Goal: Task Accomplishment & Management: Use online tool/utility

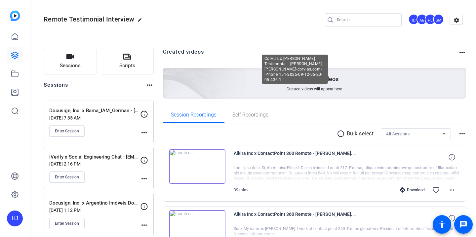
click at [356, 19] on input "Search" at bounding box center [367, 20] width 60 height 8
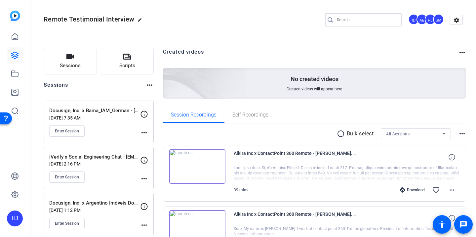
paste input "[PERSON_NAME] Engineering & Environmental Services x M&A Video"
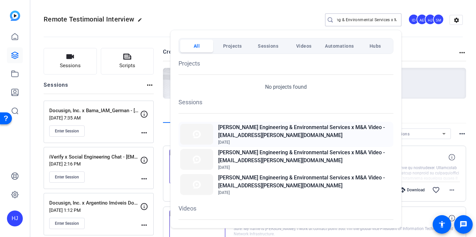
type input "[PERSON_NAME] Engineering & Environmental Services x M&A Video"
click at [263, 136] on h2 "[PERSON_NAME] Engineering & Environmental Services x M&A Video - [EMAIL_ADDRESS…" at bounding box center [305, 131] width 174 height 16
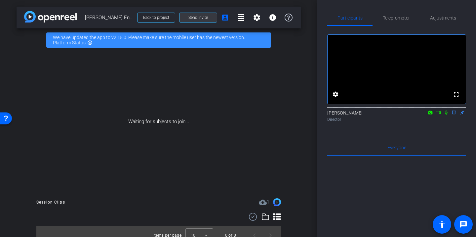
click at [192, 19] on span "Send invite" at bounding box center [199, 17] width 20 height 5
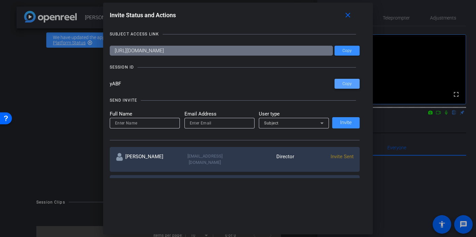
click at [345, 86] on span "Copy" at bounding box center [347, 83] width 9 height 5
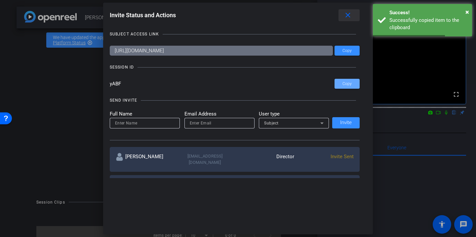
click at [347, 15] on mat-icon "close" at bounding box center [348, 15] width 8 height 8
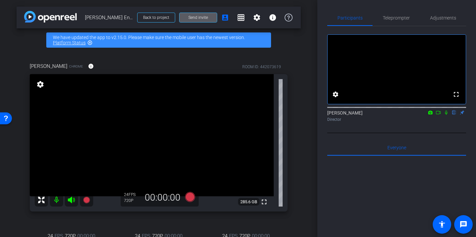
click at [205, 20] on span "Send invite" at bounding box center [199, 17] width 20 height 5
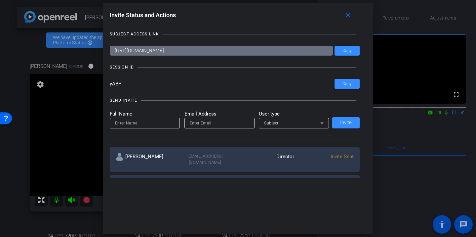
drag, startPoint x: 126, startPoint y: 83, endPoint x: 103, endPoint y: 83, distance: 23.2
click at [103, 83] on div "Invite Status and Actions close SUBJECT ACCESS LINK https://capture.openreel.co…" at bounding box center [238, 94] width 270 height 182
click at [348, 16] on mat-icon "close" at bounding box center [348, 15] width 8 height 8
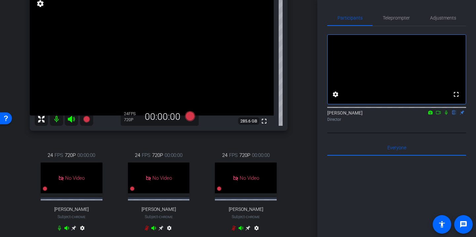
scroll to position [104, 0]
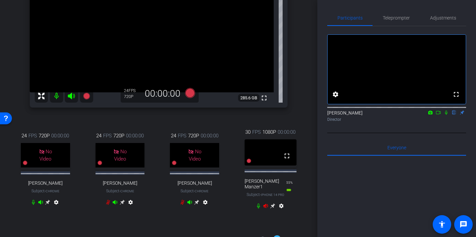
click at [273, 208] on icon at bounding box center [273, 205] width 5 height 5
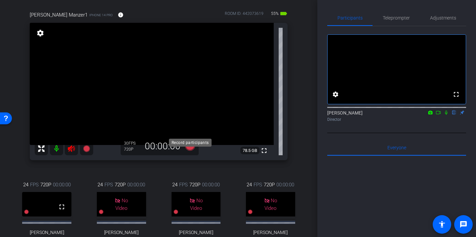
scroll to position [51, 0]
click at [71, 149] on icon at bounding box center [71, 148] width 7 height 7
click at [443, 16] on span "Adjustments" at bounding box center [443, 18] width 26 height 5
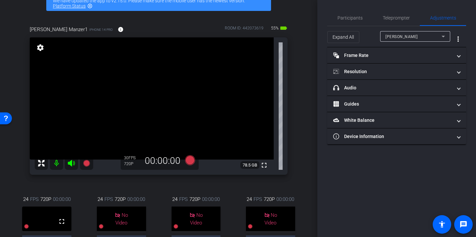
scroll to position [25, 0]
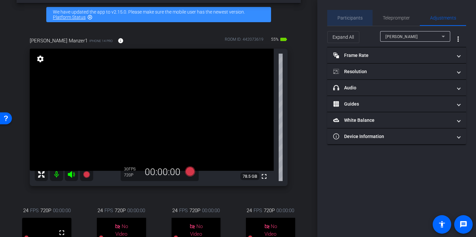
click at [355, 18] on span "Participants" at bounding box center [350, 18] width 25 height 5
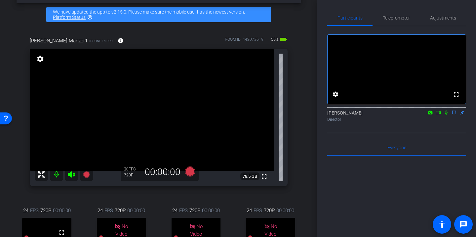
click at [447, 115] on icon at bounding box center [446, 112] width 5 height 5
click at [397, 21] on span "Teleprompter" at bounding box center [396, 18] width 27 height 16
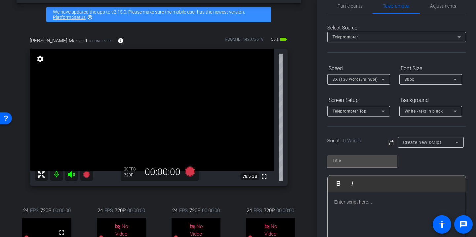
scroll to position [0, 0]
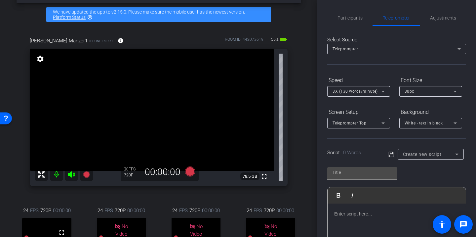
click at [379, 52] on div "Teleprompter" at bounding box center [395, 49] width 125 height 8
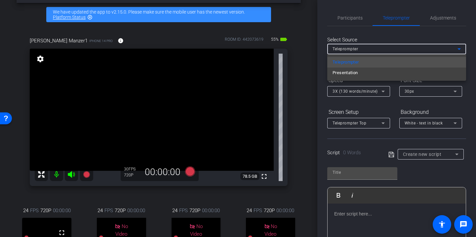
click at [440, 16] on div at bounding box center [238, 118] width 476 height 237
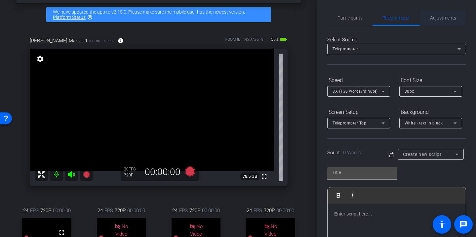
click at [440, 17] on span "Adjustments" at bounding box center [443, 18] width 26 height 5
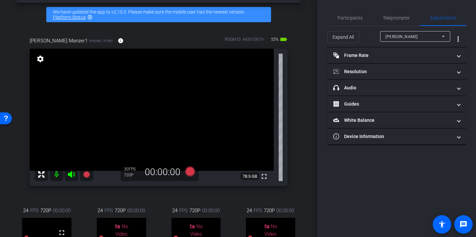
click at [420, 38] on div "Paul Manzer" at bounding box center [414, 36] width 56 height 8
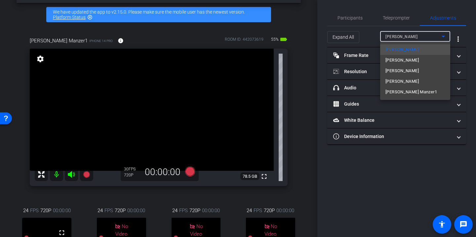
click at [391, 89] on span "Paul Manzer1" at bounding box center [412, 92] width 52 height 8
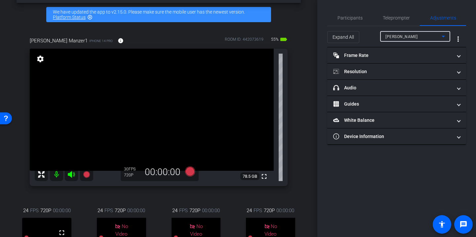
type input "1000"
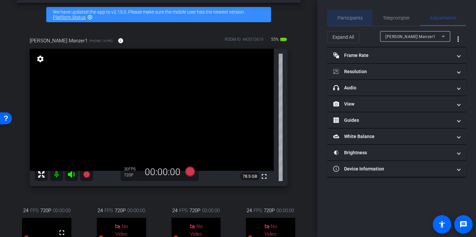
click at [353, 14] on span "Participants" at bounding box center [350, 18] width 25 height 16
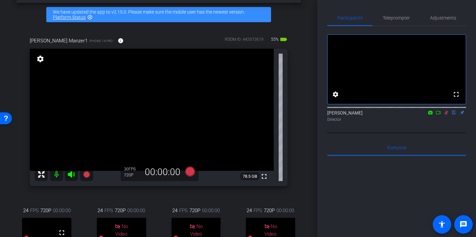
click at [446, 115] on icon at bounding box center [447, 112] width 4 height 4
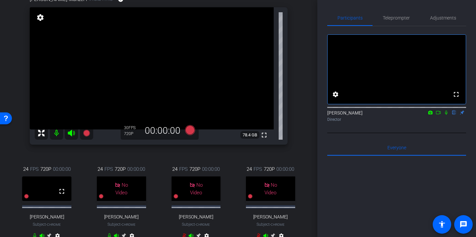
scroll to position [63, 0]
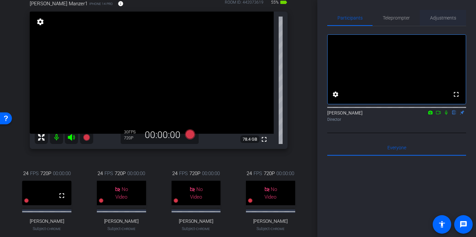
click at [440, 18] on span "Adjustments" at bounding box center [443, 18] width 26 height 5
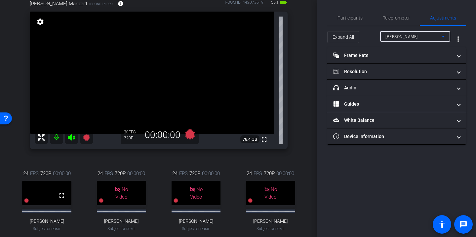
click at [394, 36] on span "Paul Manzer" at bounding box center [402, 36] width 32 height 5
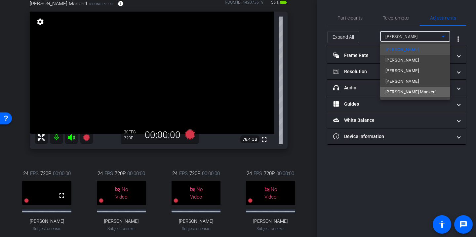
click at [398, 90] on span "Paul Manzer1" at bounding box center [412, 92] width 52 height 8
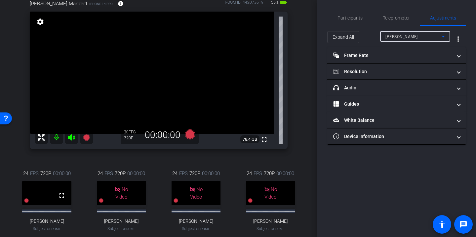
type input "1000"
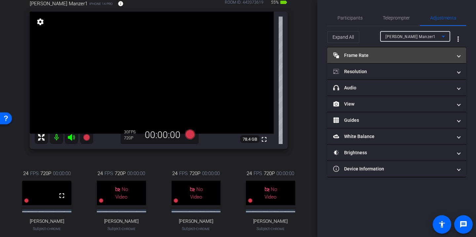
click at [379, 55] on mat-panel-title "Frame Rate Frame Rate" at bounding box center [392, 55] width 119 height 7
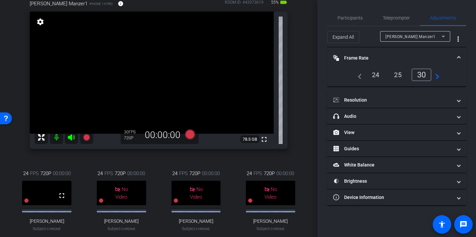
click at [377, 74] on div "24" at bounding box center [376, 74] width 18 height 11
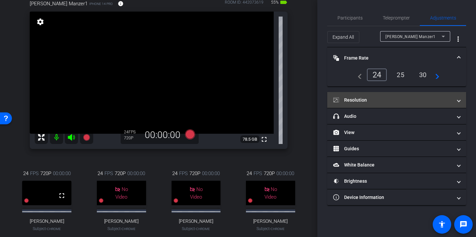
click at [380, 100] on mat-panel-title "Resolution" at bounding box center [392, 100] width 119 height 7
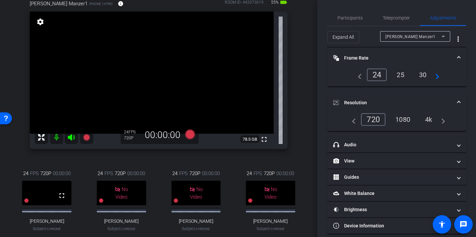
click at [402, 118] on div "1080" at bounding box center [403, 119] width 25 height 11
click at [350, 19] on span "Participants" at bounding box center [350, 18] width 25 height 5
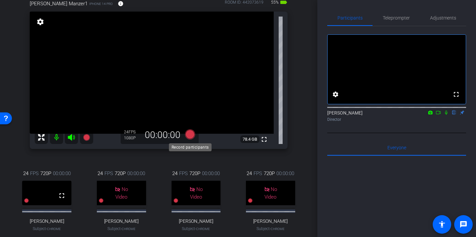
click at [190, 134] on icon at bounding box center [190, 134] width 10 height 10
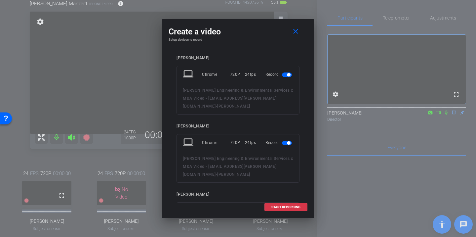
click at [288, 74] on span "button" at bounding box center [288, 74] width 3 height 3
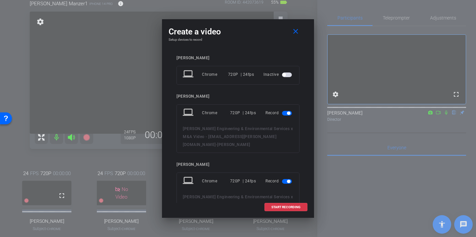
click at [288, 113] on span "button" at bounding box center [288, 112] width 3 height 3
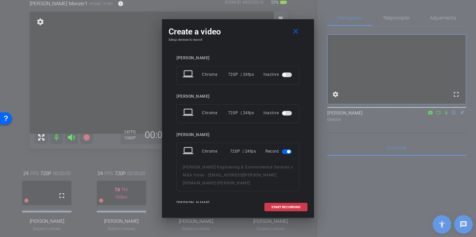
click at [287, 152] on span "button" at bounding box center [288, 151] width 3 height 3
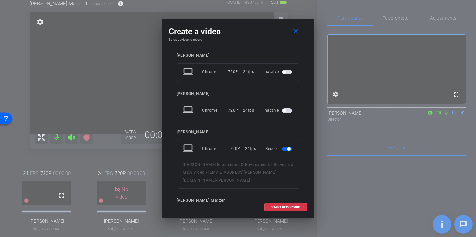
click at [285, 148] on span "button" at bounding box center [287, 149] width 10 height 5
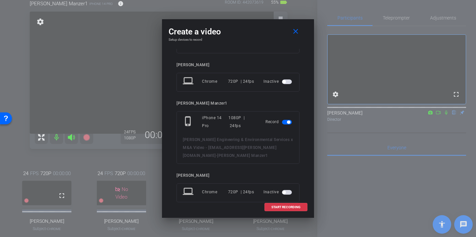
scroll to position [112, 0]
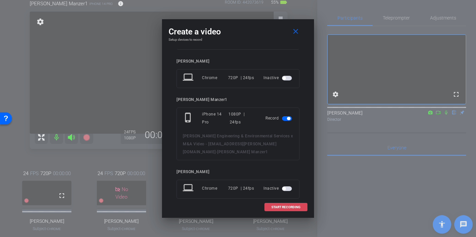
click at [289, 203] on span at bounding box center [286, 207] width 42 height 16
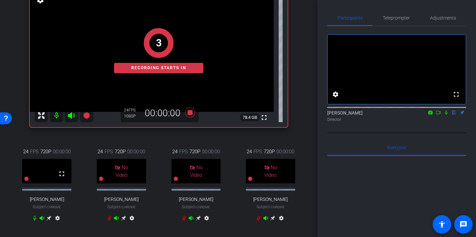
scroll to position [86, 0]
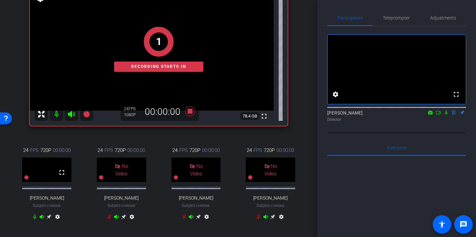
click at [446, 115] on icon at bounding box center [446, 112] width 5 height 5
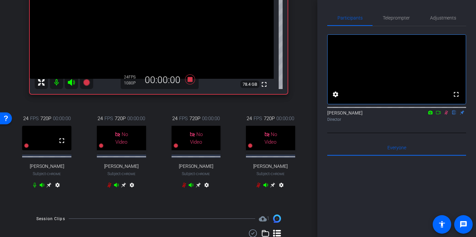
scroll to position [117, 0]
click at [35, 188] on icon at bounding box center [34, 184] width 5 height 5
click at [35, 188] on icon at bounding box center [35, 185] width 4 height 5
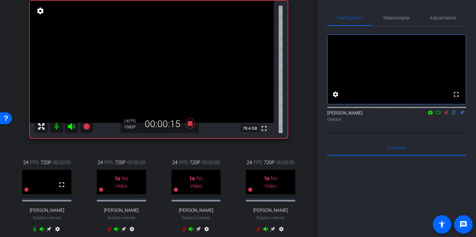
scroll to position [74, 0]
click at [446, 115] on icon at bounding box center [447, 112] width 4 height 4
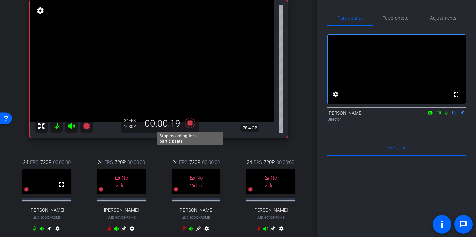
click at [189, 125] on icon at bounding box center [190, 123] width 10 height 10
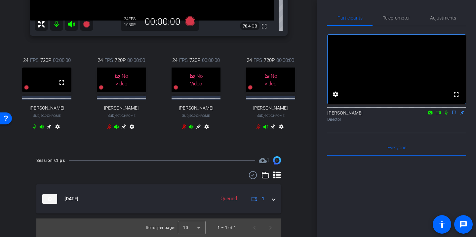
scroll to position [200, 0]
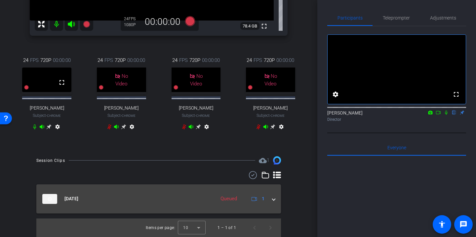
click at [271, 197] on div "Sep 16, 2025 Queued 1" at bounding box center [157, 199] width 230 height 10
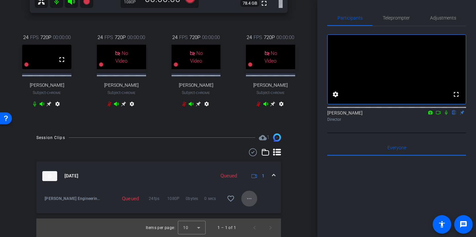
click at [246, 202] on mat-icon "more_horiz" at bounding box center [249, 199] width 8 height 8
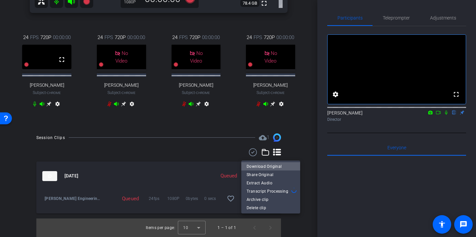
click at [281, 166] on span "Download Original" at bounding box center [271, 166] width 48 height 8
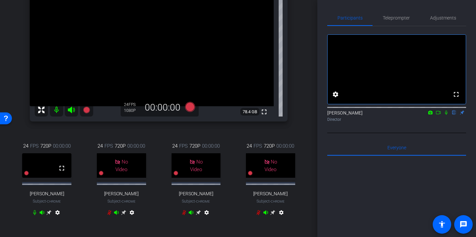
scroll to position [90, 0]
click at [70, 109] on icon at bounding box center [71, 109] width 7 height 7
click at [58, 109] on mat-icon at bounding box center [56, 109] width 13 height 13
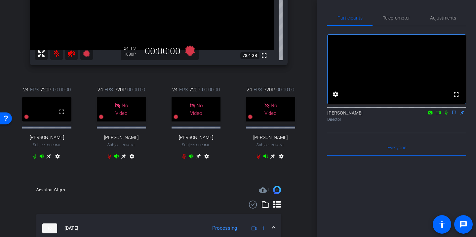
scroll to position [154, 0]
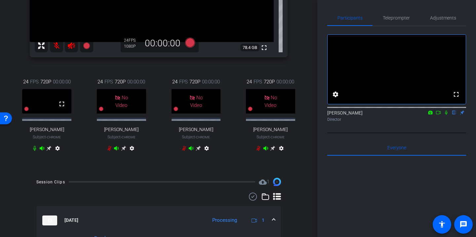
click at [35, 151] on icon at bounding box center [34, 148] width 5 height 5
click at [69, 46] on icon at bounding box center [71, 45] width 7 height 7
click at [57, 46] on mat-icon at bounding box center [56, 45] width 13 height 13
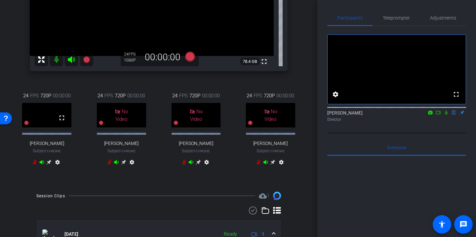
scroll to position [141, 0]
click at [35, 164] on icon at bounding box center [34, 160] width 5 height 5
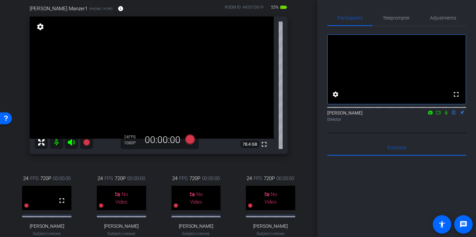
scroll to position [56, 0]
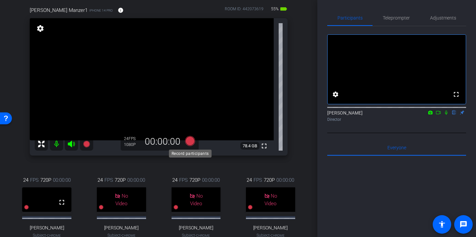
click at [189, 143] on icon at bounding box center [190, 141] width 10 height 10
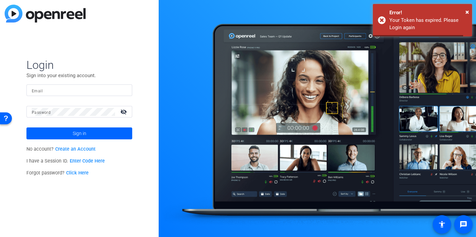
type input "heather@testimonialhero.com"
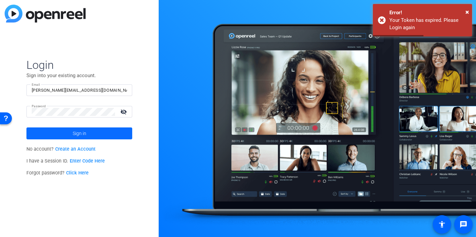
click at [65, 133] on span at bounding box center [79, 133] width 106 height 16
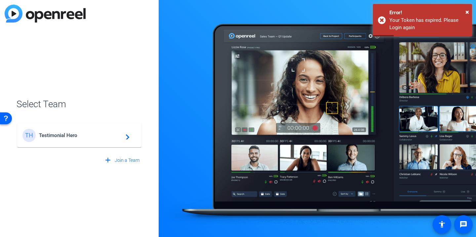
click at [65, 132] on div "TH Testimonial Hero navigate_next" at bounding box center [79, 135] width 114 height 13
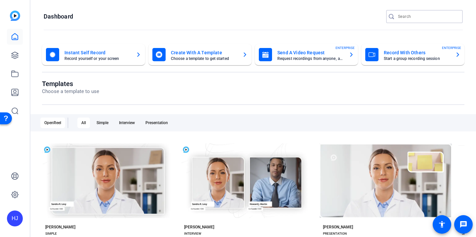
click at [405, 17] on input "Search" at bounding box center [428, 17] width 60 height 8
paste input "yABF"
type input "yABF"
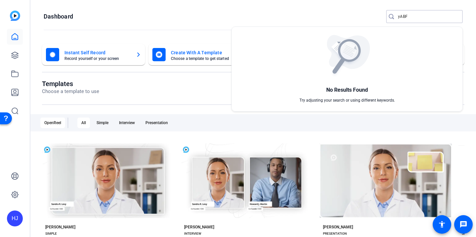
drag, startPoint x: 413, startPoint y: 17, endPoint x: 387, endPoint y: 15, distance: 26.2
click at [387, 15] on body "Accessibility Screen-Reader Guide, Feedback, and Issue Reporting | New window H…" at bounding box center [238, 118] width 476 height 237
type input "l"
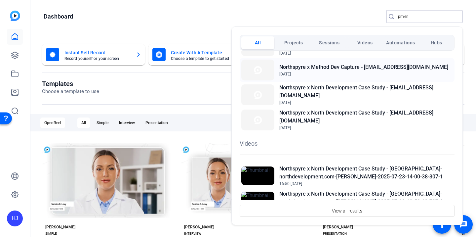
scroll to position [86, 0]
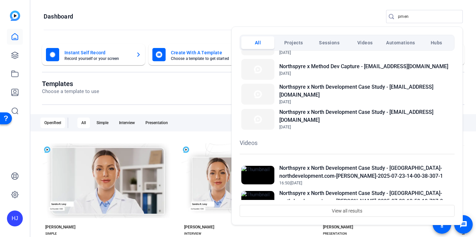
drag, startPoint x: 411, startPoint y: 17, endPoint x: 384, endPoint y: 17, distance: 26.1
click at [384, 17] on div at bounding box center [238, 118] width 476 height 237
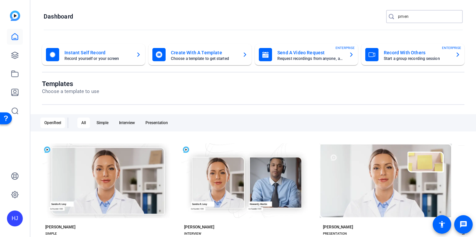
drag, startPoint x: 411, startPoint y: 16, endPoint x: 389, endPoint y: 15, distance: 21.9
click at [389, 15] on div "pmen" at bounding box center [421, 16] width 71 height 13
paste input "[PERSON_NAME] Engineering & Environmental Services x M&A Video"
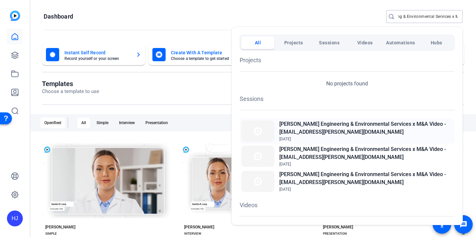
type input "[PERSON_NAME] Engineering & Environmental Services x M&A Video"
click at [323, 130] on h2 "[PERSON_NAME] Engineering & Environmental Services x M&A Video - [EMAIL_ADDRESS…" at bounding box center [367, 128] width 174 height 16
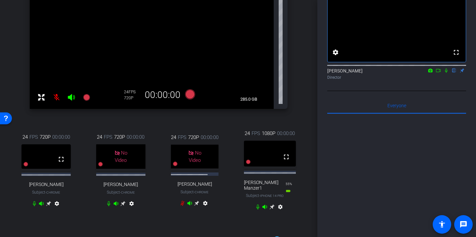
scroll to position [194, 0]
click at [272, 209] on icon at bounding box center [272, 205] width 5 height 5
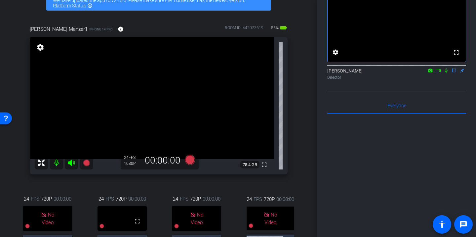
scroll to position [35, 0]
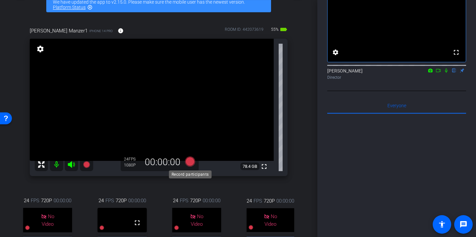
click at [192, 162] on icon at bounding box center [190, 161] width 10 height 10
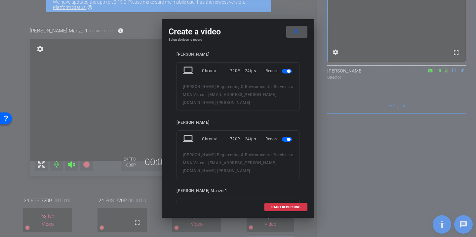
scroll to position [143, 0]
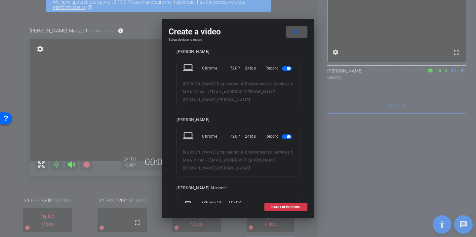
click at [285, 134] on span "button" at bounding box center [287, 136] width 10 height 5
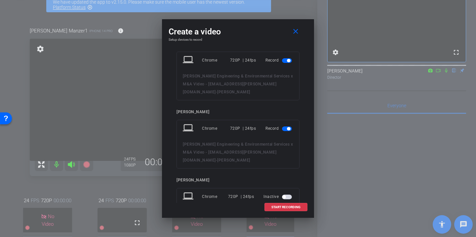
click at [285, 126] on span "button" at bounding box center [287, 128] width 10 height 5
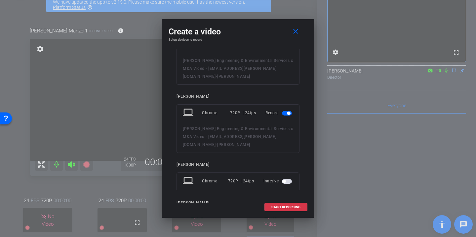
click at [286, 111] on span "button" at bounding box center [287, 113] width 10 height 5
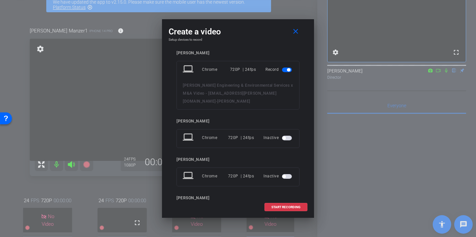
scroll to position [0, 0]
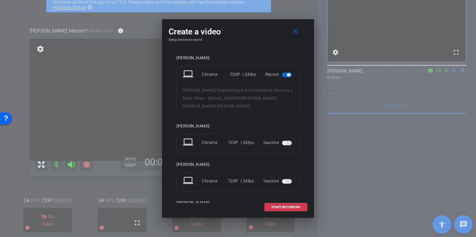
click at [284, 75] on span "button" at bounding box center [287, 74] width 10 height 5
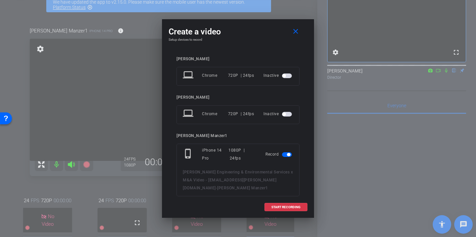
scroll to position [115, 0]
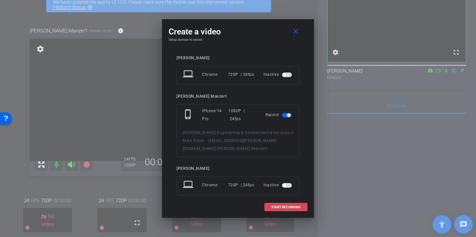
click at [278, 205] on span "START RECORDING" at bounding box center [286, 206] width 29 height 3
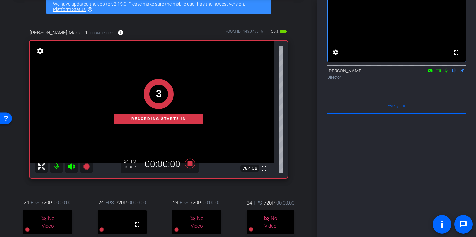
scroll to position [19, 0]
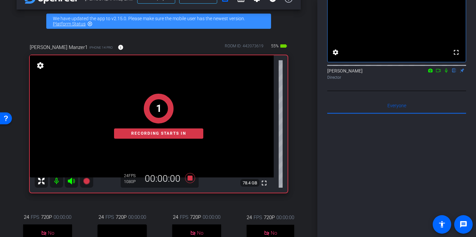
click at [446, 73] on icon at bounding box center [446, 70] width 5 height 5
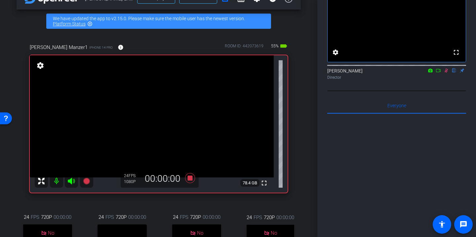
click at [439, 72] on icon at bounding box center [438, 70] width 5 height 3
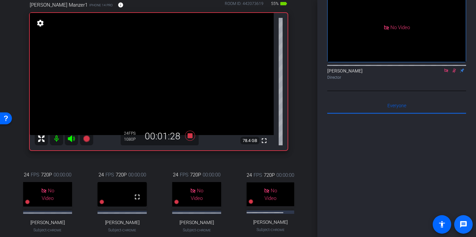
scroll to position [65, 0]
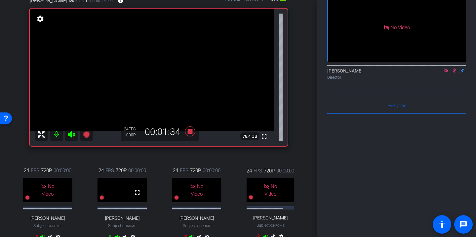
click at [455, 73] on icon at bounding box center [454, 70] width 5 height 5
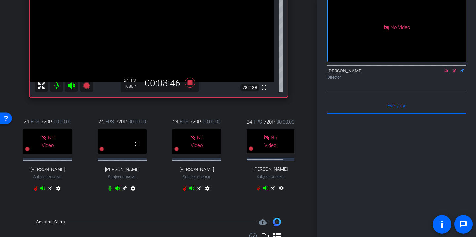
scroll to position [115, 0]
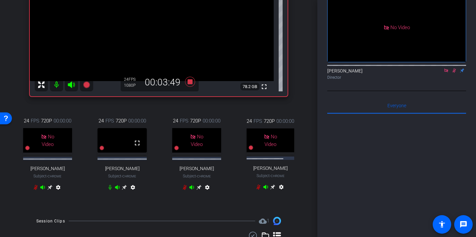
click at [109, 190] on icon at bounding box center [110, 187] width 3 height 5
click at [110, 190] on icon at bounding box center [110, 187] width 4 height 5
click at [110, 190] on icon at bounding box center [110, 187] width 3 height 5
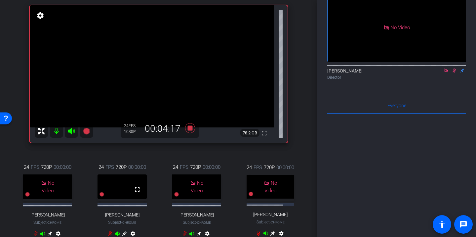
scroll to position [89, 0]
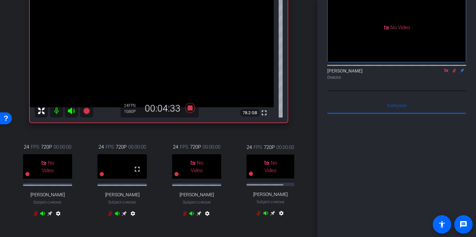
click at [108, 216] on icon at bounding box center [110, 213] width 4 height 5
click at [109, 216] on icon at bounding box center [110, 213] width 3 height 5
click at [108, 216] on icon at bounding box center [110, 213] width 4 height 5
click at [109, 216] on icon at bounding box center [110, 213] width 5 height 5
click at [109, 216] on icon at bounding box center [110, 213] width 4 height 5
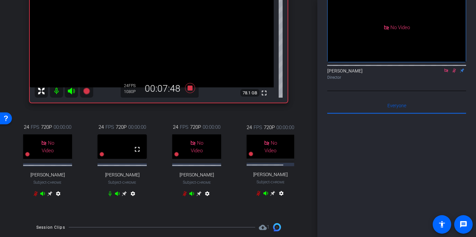
scroll to position [107, 0]
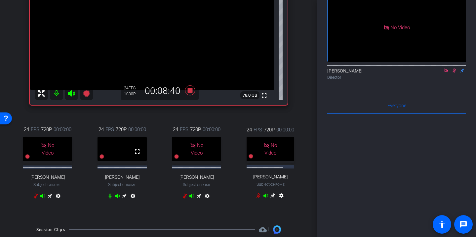
click at [110, 198] on icon at bounding box center [110, 196] width 3 height 5
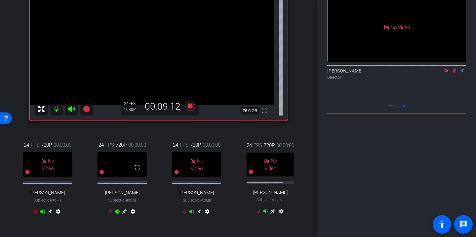
scroll to position [101, 0]
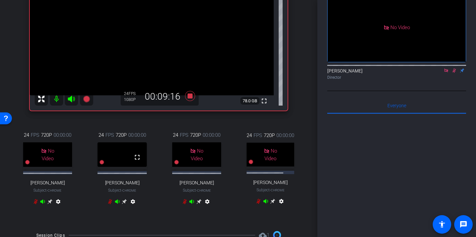
click at [109, 204] on icon at bounding box center [110, 201] width 4 height 5
click at [109, 204] on icon at bounding box center [110, 201] width 5 height 5
click at [109, 204] on icon at bounding box center [110, 201] width 4 height 5
click at [109, 204] on icon at bounding box center [110, 201] width 5 height 5
click at [109, 204] on icon at bounding box center [110, 201] width 4 height 5
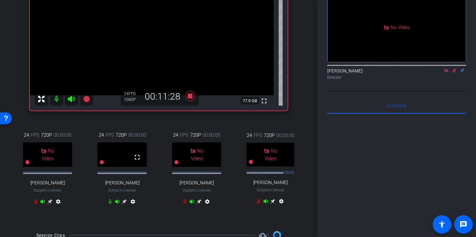
click at [111, 204] on icon at bounding box center [110, 201] width 5 height 5
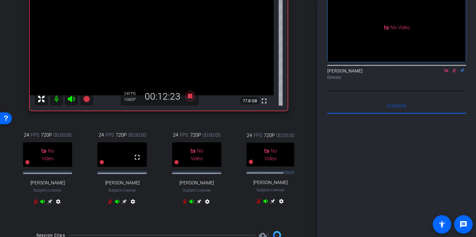
click at [111, 204] on icon at bounding box center [110, 201] width 4 height 5
click at [109, 204] on icon at bounding box center [110, 201] width 5 height 5
click at [109, 204] on icon at bounding box center [110, 201] width 3 height 5
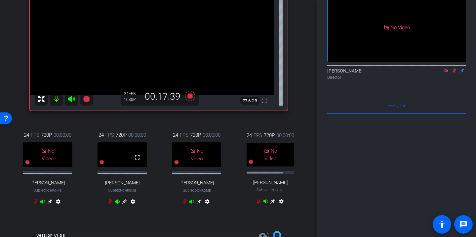
click at [109, 204] on icon at bounding box center [110, 201] width 5 height 5
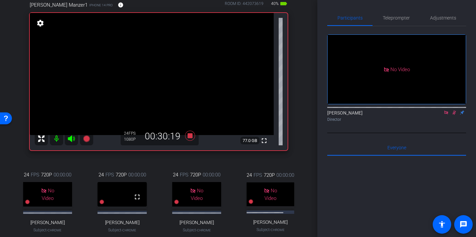
scroll to position [62, 0]
click at [446, 115] on icon at bounding box center [446, 112] width 5 height 5
click at [446, 115] on icon at bounding box center [447, 112] width 4 height 4
click at [446, 115] on icon at bounding box center [446, 112] width 5 height 5
click at [447, 115] on icon at bounding box center [447, 112] width 4 height 4
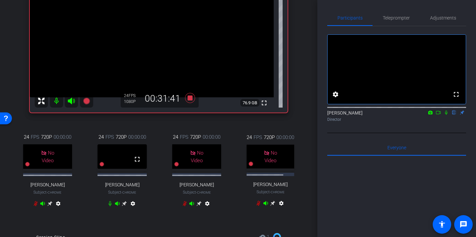
scroll to position [100, 0]
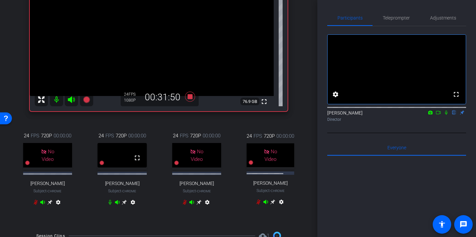
click at [447, 115] on icon at bounding box center [446, 112] width 3 height 4
click at [447, 115] on icon at bounding box center [447, 112] width 4 height 4
click at [446, 115] on icon at bounding box center [446, 112] width 5 height 5
click at [191, 96] on icon at bounding box center [190, 97] width 10 height 10
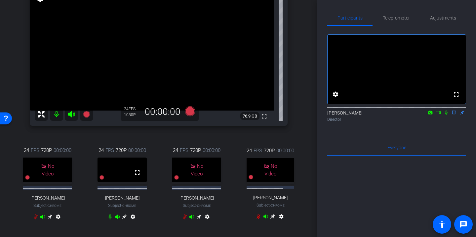
scroll to position [66, 0]
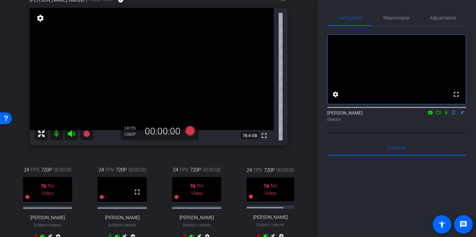
click at [446, 115] on icon at bounding box center [446, 112] width 5 height 5
